Goal: Information Seeking & Learning: Learn about a topic

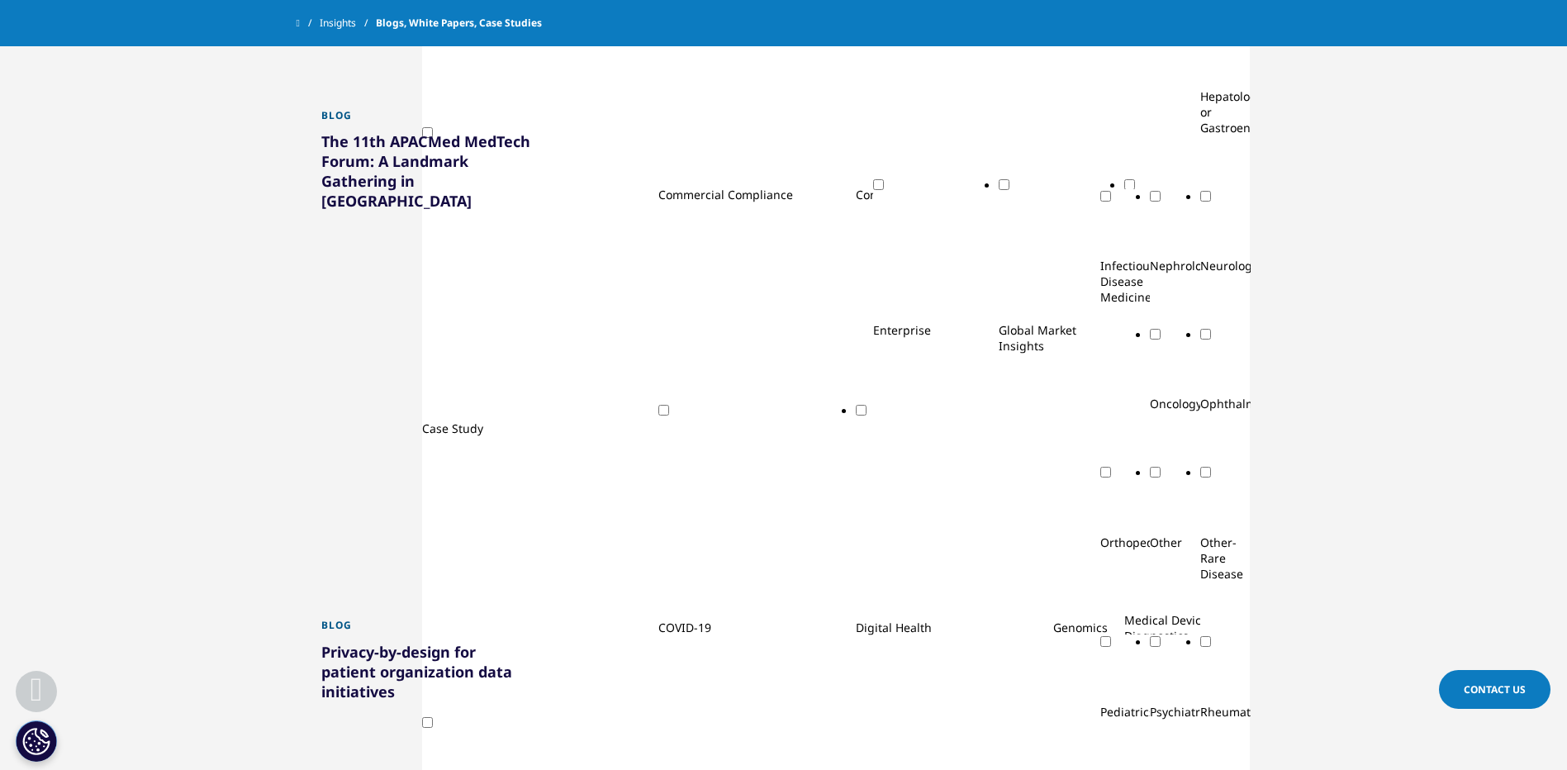
scroll to position [1239, 0]
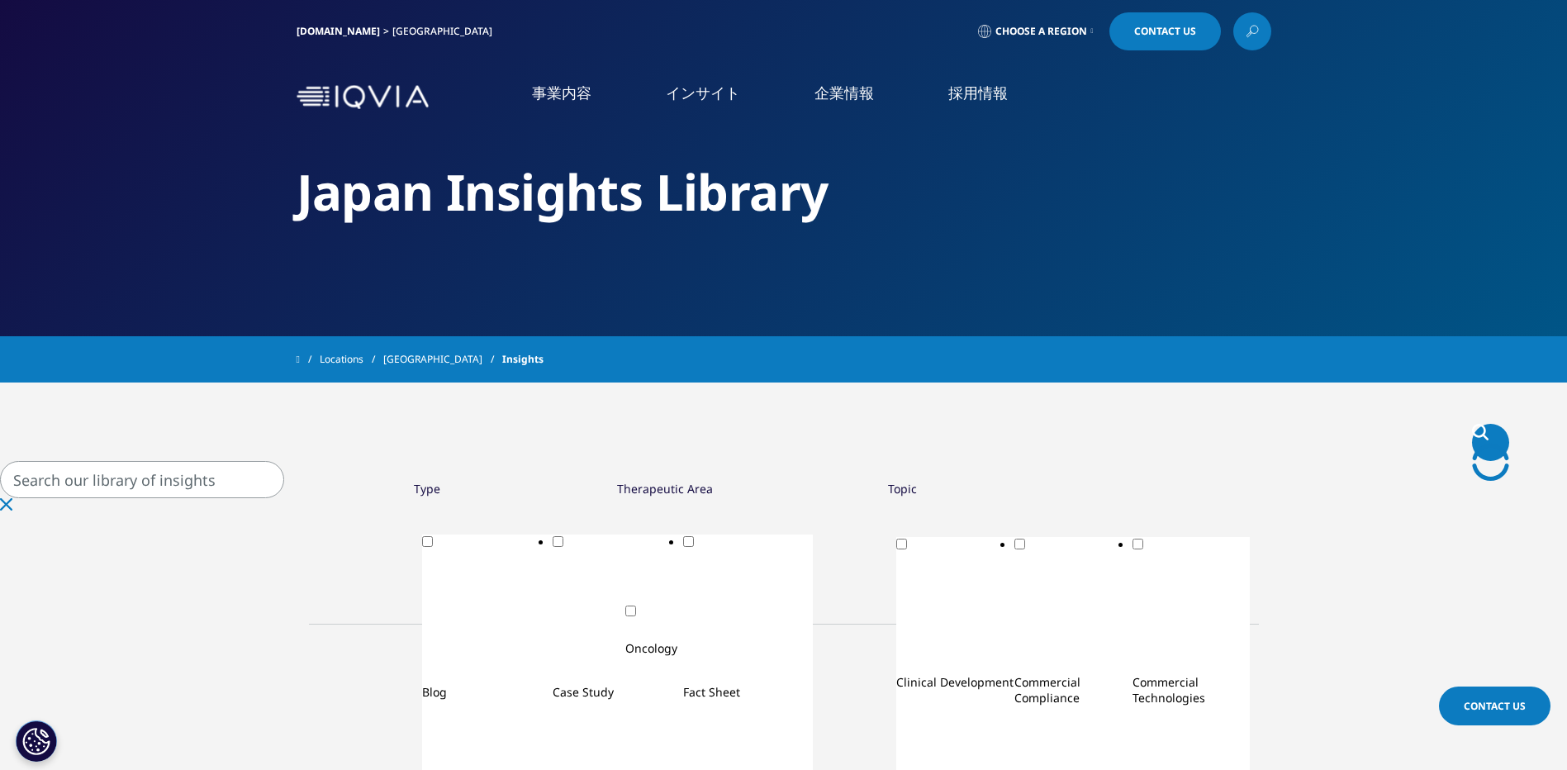
click at [888, 496] on div "Topic" at bounding box center [902, 489] width 29 height 16
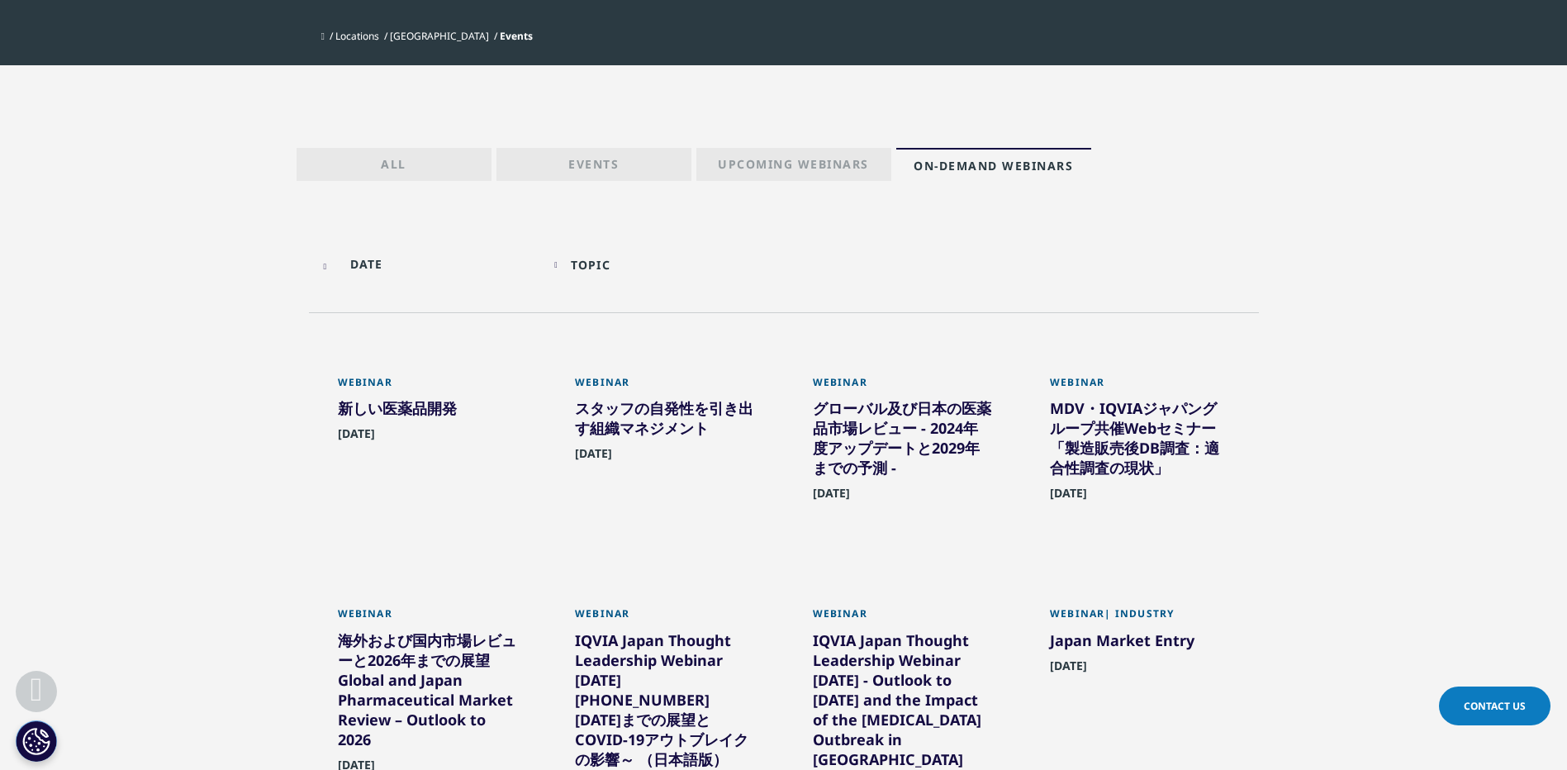
scroll to position [413, 0]
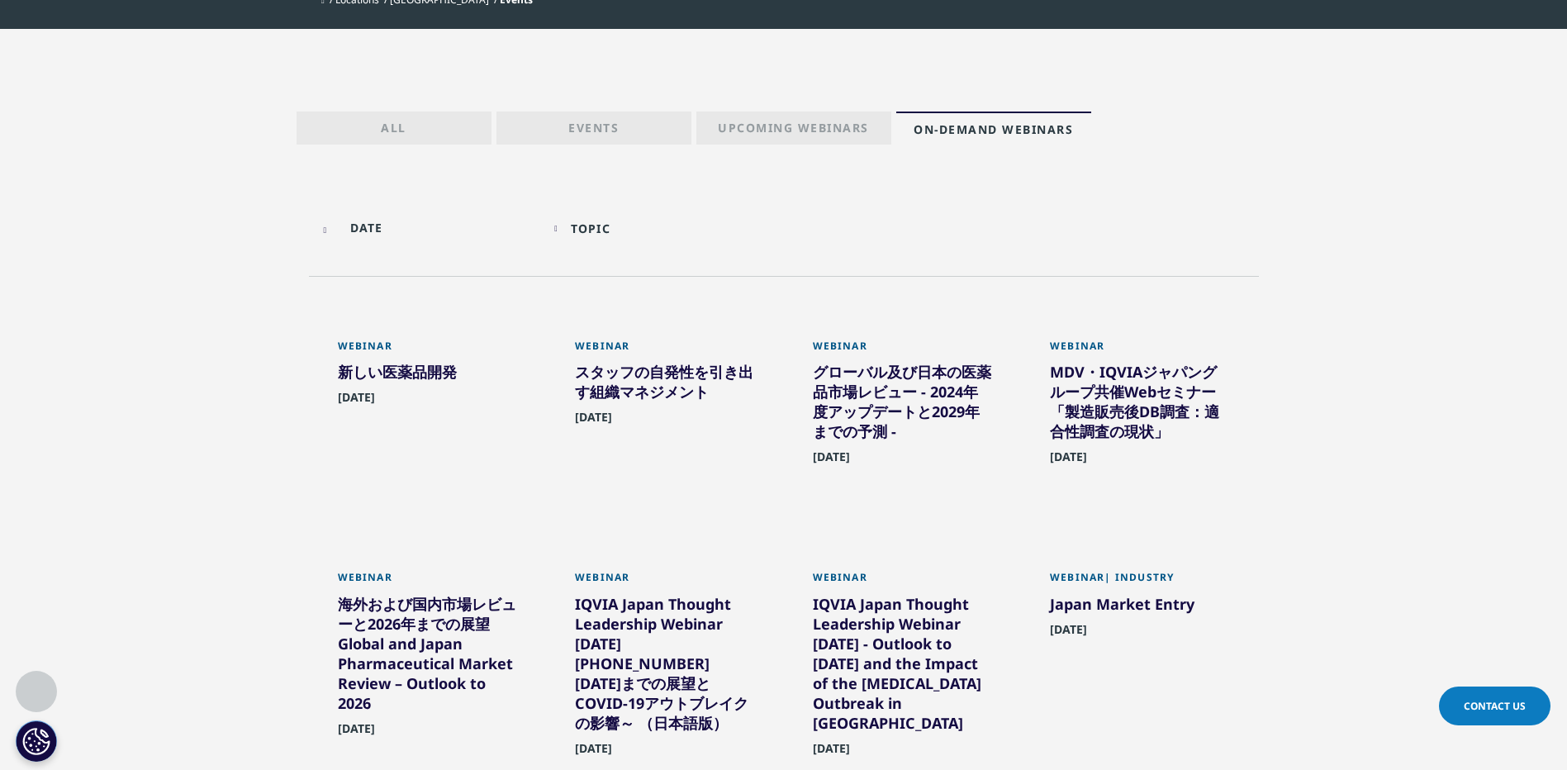
click at [909, 403] on div "グローバル及び日本の医薬品市場レビュー - 2024年度アップデートと2029年までの予測 -" at bounding box center [903, 405] width 180 height 86
